Goal: Task Accomplishment & Management: Use online tool/utility

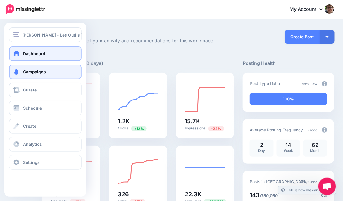
click at [14, 72] on span at bounding box center [17, 72] width 8 height 6
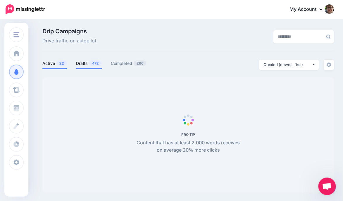
click at [90, 64] on span "472" at bounding box center [95, 64] width 13 height 6
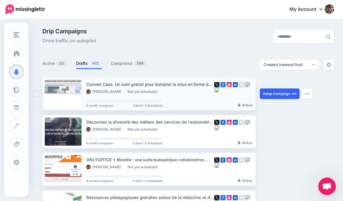
click at [281, 95] on link "Setup Campaign" at bounding box center [280, 94] width 40 height 11
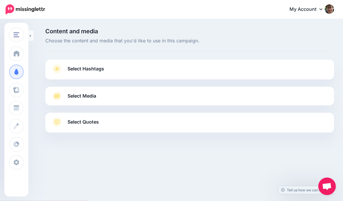
click at [135, 72] on link "Select Hashtags" at bounding box center [189, 71] width 277 height 15
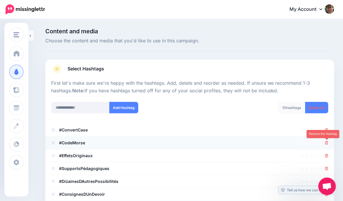
click at [326, 142] on icon at bounding box center [326, 143] width 3 height 4
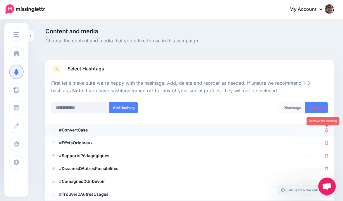
click at [327, 128] on icon at bounding box center [326, 130] width 3 height 4
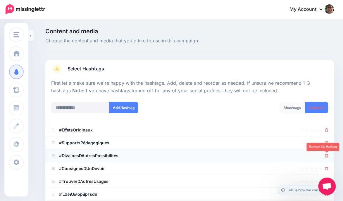
click at [326, 156] on icon at bounding box center [326, 156] width 3 height 4
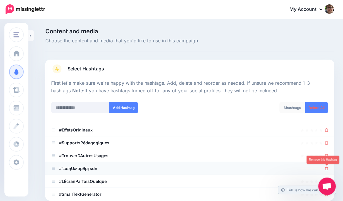
click at [326, 169] on icon at bounding box center [326, 169] width 3 height 4
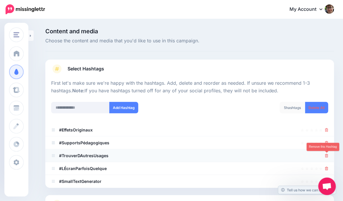
click at [327, 156] on icon at bounding box center [326, 156] width 3 height 4
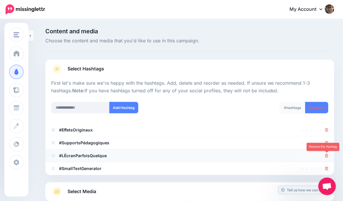
click at [328, 156] on icon at bounding box center [326, 156] width 3 height 4
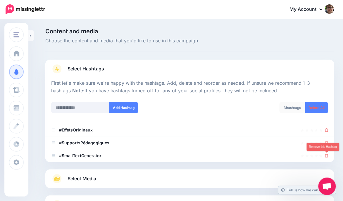
click at [328, 156] on icon at bounding box center [326, 156] width 3 height 4
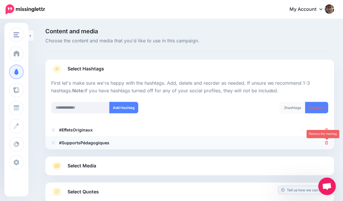
click at [328, 144] on icon at bounding box center [326, 143] width 3 height 4
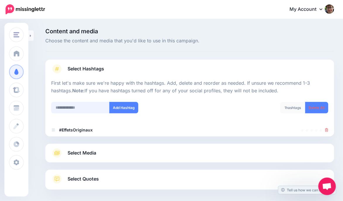
click at [77, 106] on input "text" at bounding box center [80, 107] width 58 height 11
type input "**********"
click at [114, 111] on button "Add Hashtag" at bounding box center [123, 107] width 29 height 11
click at [133, 151] on link "Select Media" at bounding box center [189, 153] width 277 height 9
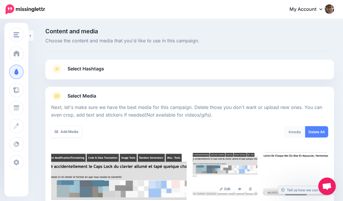
click at [142, 69] on link "Select Hashtags" at bounding box center [189, 71] width 277 height 15
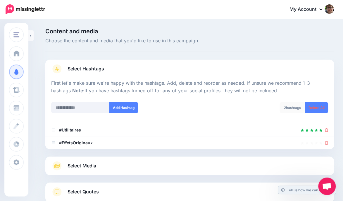
click at [142, 170] on link "Select Media" at bounding box center [189, 165] width 277 height 9
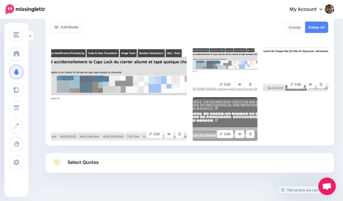
scroll to position [114, 0]
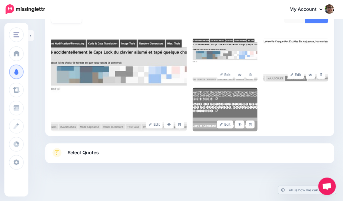
click at [130, 154] on link "Select Quotes" at bounding box center [189, 155] width 277 height 15
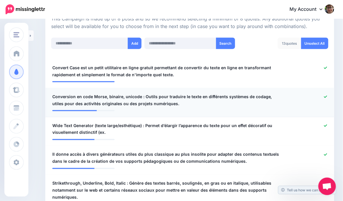
scroll to position [139, 0]
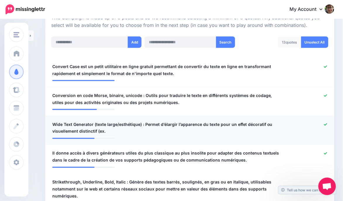
click at [327, 124] on icon at bounding box center [325, 124] width 3 height 2
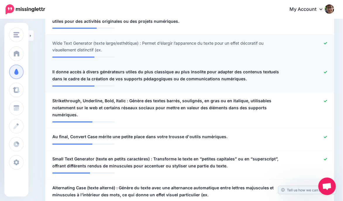
scroll to position [221, 0]
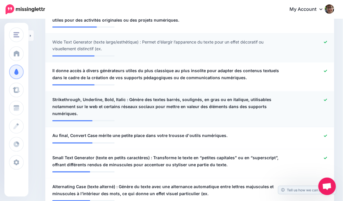
click at [326, 99] on icon at bounding box center [325, 100] width 3 height 3
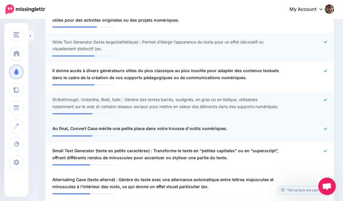
click at [326, 130] on icon at bounding box center [325, 129] width 3 height 2
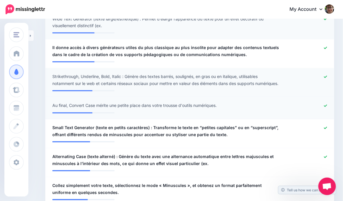
scroll to position [261, 0]
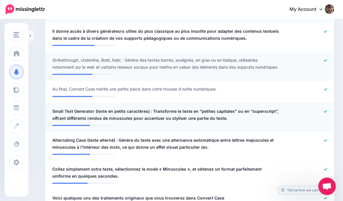
click at [325, 113] on icon at bounding box center [325, 111] width 3 height 3
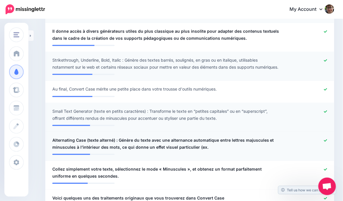
click at [325, 142] on icon at bounding box center [325, 141] width 3 height 2
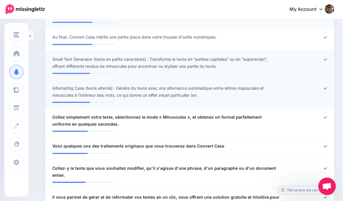
scroll to position [314, 0]
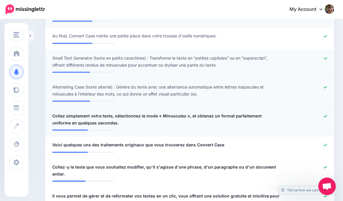
click at [324, 122] on div at bounding box center [307, 120] width 47 height 14
click at [325, 118] on icon at bounding box center [325, 116] width 3 height 3
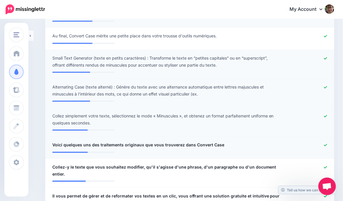
click at [327, 147] on icon at bounding box center [325, 145] width 3 height 3
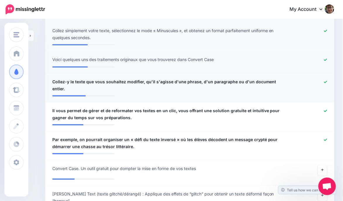
scroll to position [400, 0]
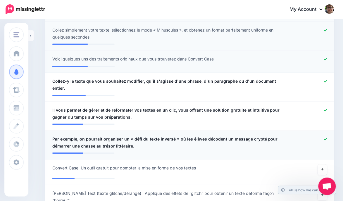
click at [325, 141] on icon at bounding box center [325, 139] width 3 height 3
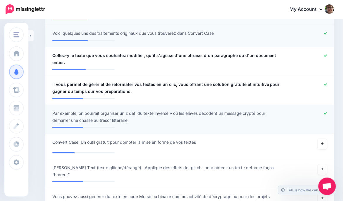
scroll to position [427, 0]
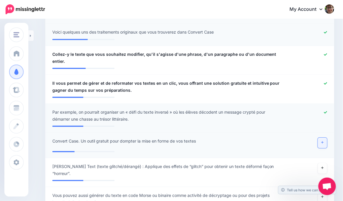
click at [324, 148] on link at bounding box center [322, 143] width 9 height 11
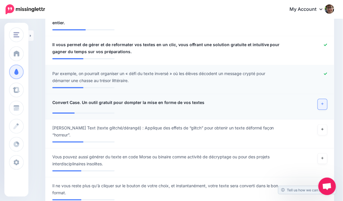
scroll to position [489, 0]
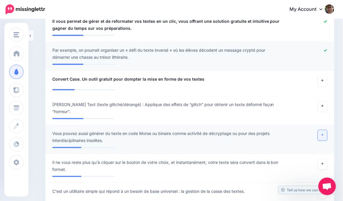
click at [324, 141] on link at bounding box center [322, 135] width 9 height 11
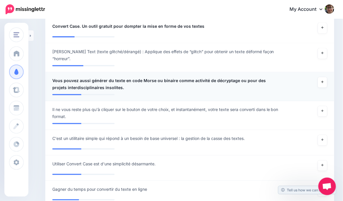
scroll to position [544, 0]
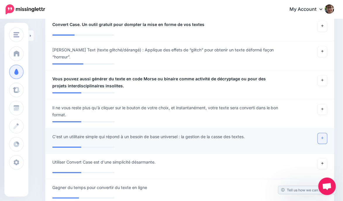
click at [321, 144] on link at bounding box center [322, 138] width 9 height 11
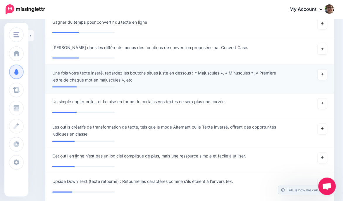
scroll to position [710, 0]
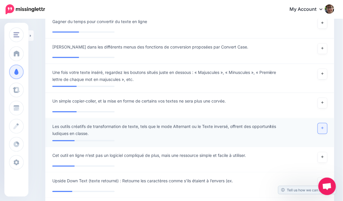
click at [322, 133] on link at bounding box center [322, 128] width 9 height 11
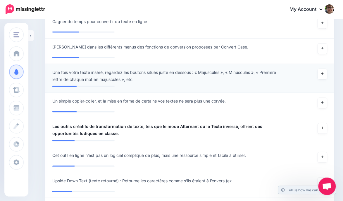
scroll to position [751, 0]
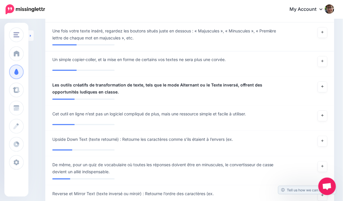
click at [32, 34] on link at bounding box center [30, 35] width 5 height 11
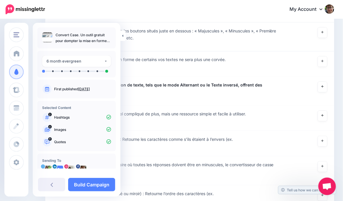
scroll to position [16, 0]
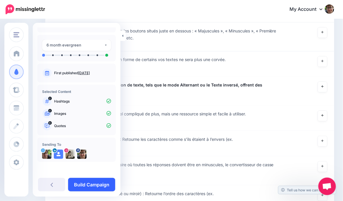
click at [91, 187] on link "Build Campaign" at bounding box center [91, 184] width 47 height 13
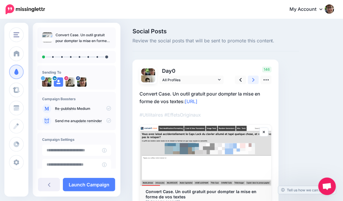
click at [254, 80] on icon at bounding box center [253, 80] width 2 height 4
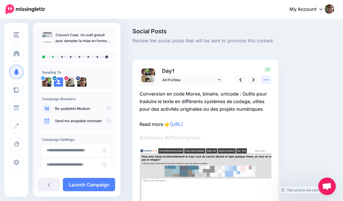
click at [267, 80] on icon at bounding box center [266, 80] width 5 height 1
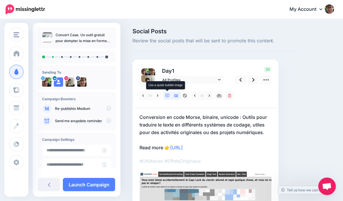
click at [166, 96] on icon at bounding box center [168, 96] width 4 height 4
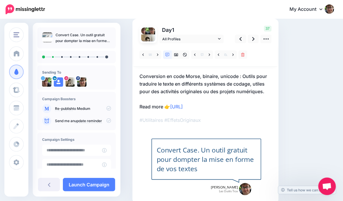
scroll to position [48, 0]
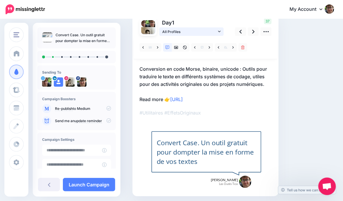
click at [218, 31] on icon at bounding box center [219, 32] width 3 height 4
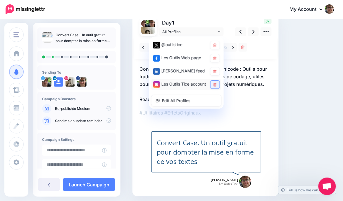
click at [216, 86] on icon at bounding box center [215, 85] width 3 height 4
click at [253, 34] on icon at bounding box center [253, 32] width 2 height 6
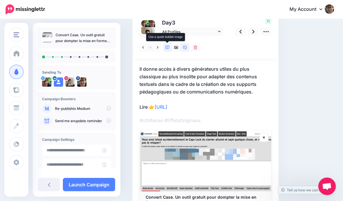
click at [170, 48] on link at bounding box center [167, 47] width 9 height 8
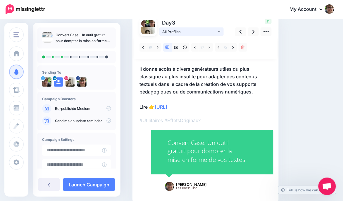
click at [180, 31] on span "All Profiles" at bounding box center [189, 32] width 54 height 6
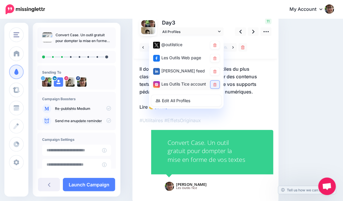
click at [216, 82] on link at bounding box center [215, 85] width 9 height 8
click at [214, 72] on icon at bounding box center [215, 72] width 3 height 4
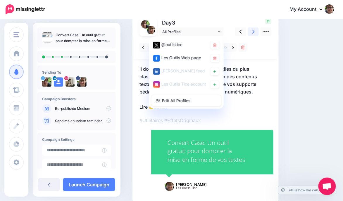
click at [254, 31] on icon at bounding box center [253, 32] width 2 height 4
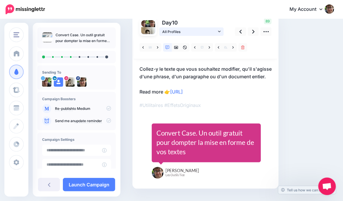
click at [194, 31] on span "All Profiles" at bounding box center [189, 32] width 54 height 6
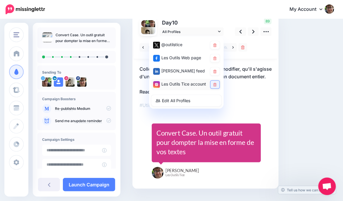
click at [214, 84] on icon at bounding box center [215, 85] width 3 height 4
click at [234, 17] on nav "My Account Dashboard My Account Billing Facebook Community Help Center" at bounding box center [171, 9] width 334 height 19
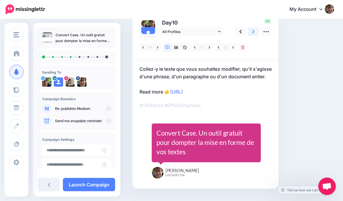
click at [253, 30] on icon at bounding box center [253, 32] width 2 height 6
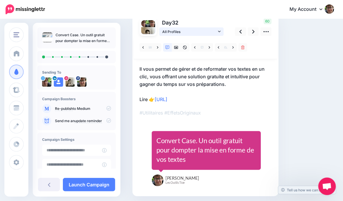
click at [220, 31] on icon at bounding box center [219, 31] width 3 height 1
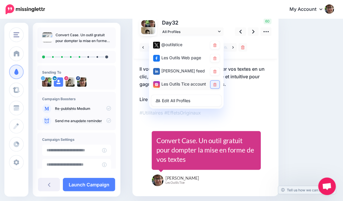
click at [216, 83] on icon at bounding box center [215, 85] width 3 height 4
click at [254, 31] on icon at bounding box center [253, 32] width 2 height 6
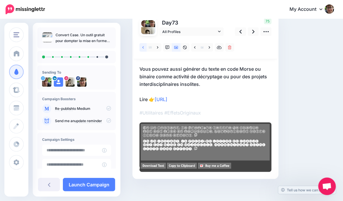
click at [143, 47] on icon at bounding box center [142, 47] width 1 height 2
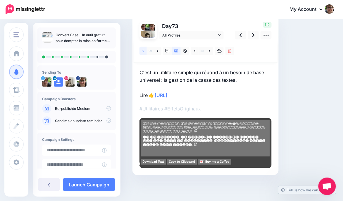
click at [143, 47] on link at bounding box center [143, 51] width 7 height 8
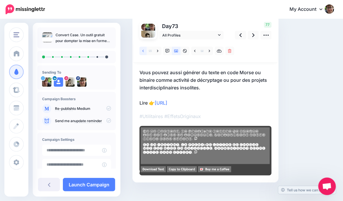
scroll to position [48, 0]
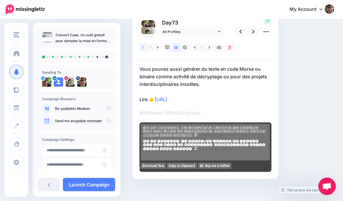
click at [143, 47] on icon at bounding box center [142, 48] width 1 height 4
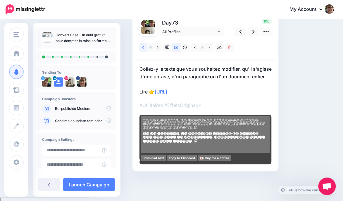
click at [143, 47] on icon at bounding box center [142, 48] width 1 height 4
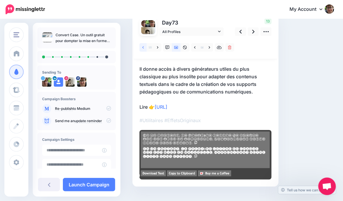
click at [143, 47] on icon at bounding box center [142, 48] width 1 height 4
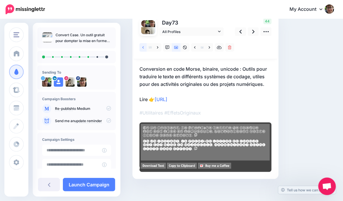
click at [143, 47] on icon at bounding box center [142, 48] width 1 height 4
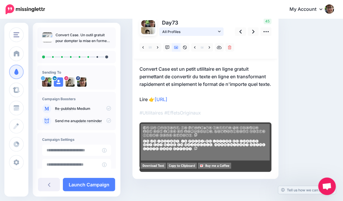
click at [211, 33] on span "All Profiles" at bounding box center [189, 32] width 54 height 6
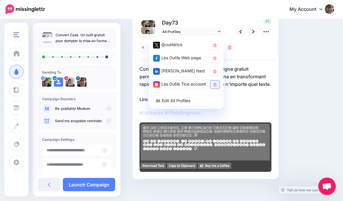
click at [216, 85] on link at bounding box center [215, 85] width 9 height 8
click at [216, 69] on link at bounding box center [215, 72] width 9 height 8
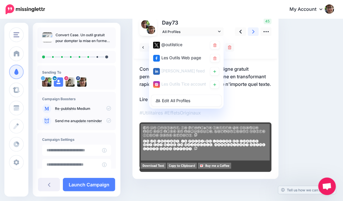
click at [253, 31] on icon at bounding box center [253, 32] width 2 height 6
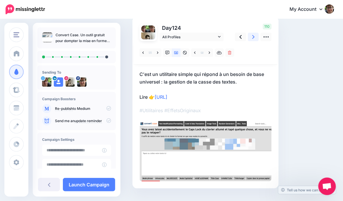
scroll to position [44, 0]
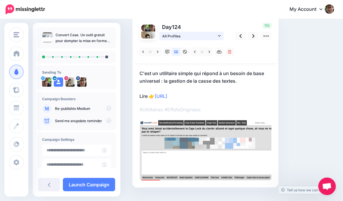
click at [196, 36] on span "All Profiles" at bounding box center [189, 36] width 54 height 6
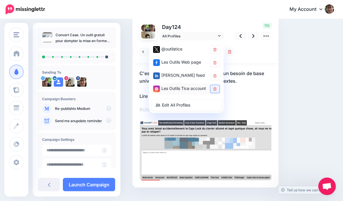
click at [216, 90] on icon at bounding box center [215, 89] width 3 height 4
click at [217, 75] on link at bounding box center [215, 76] width 9 height 8
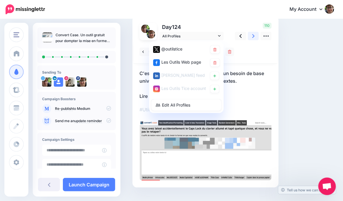
click at [256, 36] on link at bounding box center [253, 36] width 11 height 8
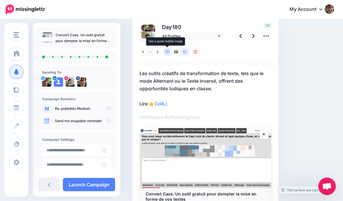
click at [167, 51] on icon at bounding box center [168, 52] width 4 height 4
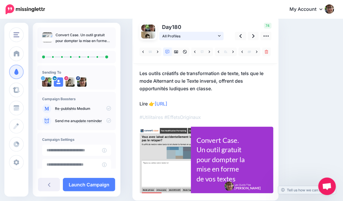
click at [180, 33] on span "All Profiles" at bounding box center [189, 36] width 54 height 6
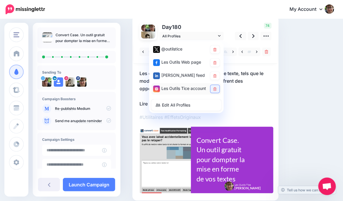
click at [215, 89] on icon at bounding box center [215, 89] width 3 height 4
click at [254, 37] on link at bounding box center [253, 36] width 11 height 8
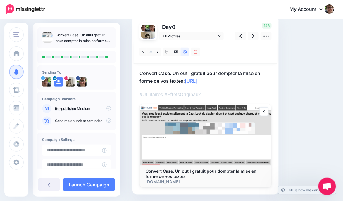
click at [106, 107] on icon at bounding box center [108, 108] width 5 height 5
click at [106, 110] on icon at bounding box center [108, 108] width 5 height 5
click at [106, 121] on icon at bounding box center [108, 120] width 5 height 5
click at [107, 121] on icon at bounding box center [108, 120] width 5 height 5
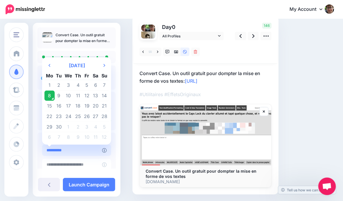
click at [91, 151] on input "**********" at bounding box center [72, 150] width 60 height 11
click at [81, 97] on td "11" at bounding box center [78, 96] width 9 height 11
type input "**********"
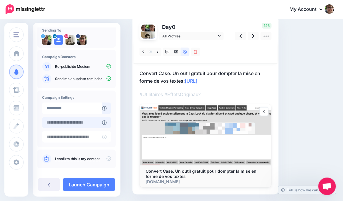
scroll to position [49, 0]
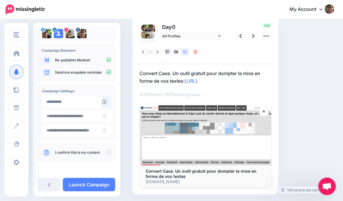
click at [107, 152] on icon at bounding box center [108, 152] width 5 height 5
click at [99, 183] on link "Launch Campaign" at bounding box center [89, 184] width 52 height 13
